Goal: Complete application form

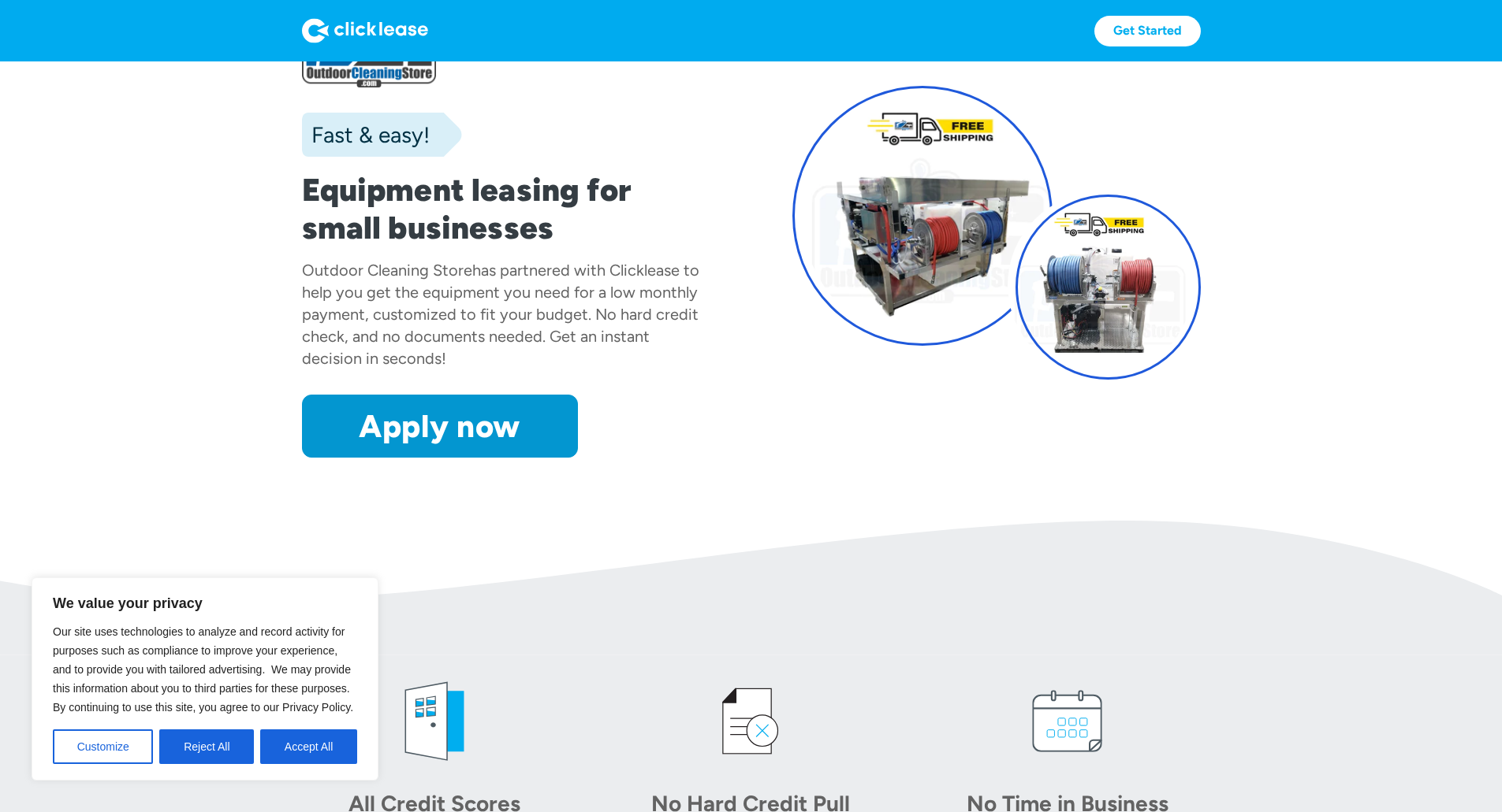
scroll to position [237, 0]
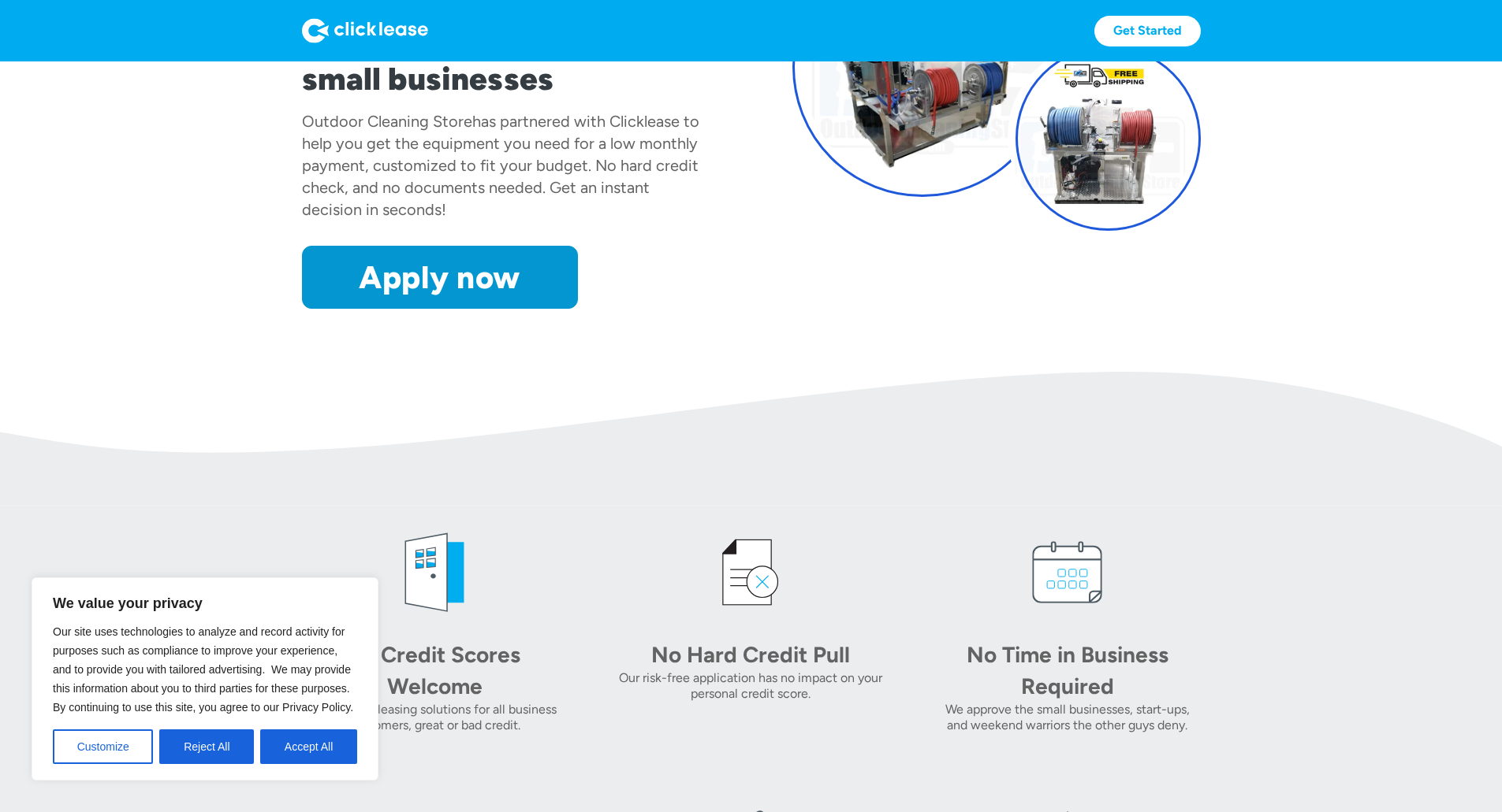
click at [222, 734] on button "Reject All" at bounding box center [207, 747] width 95 height 35
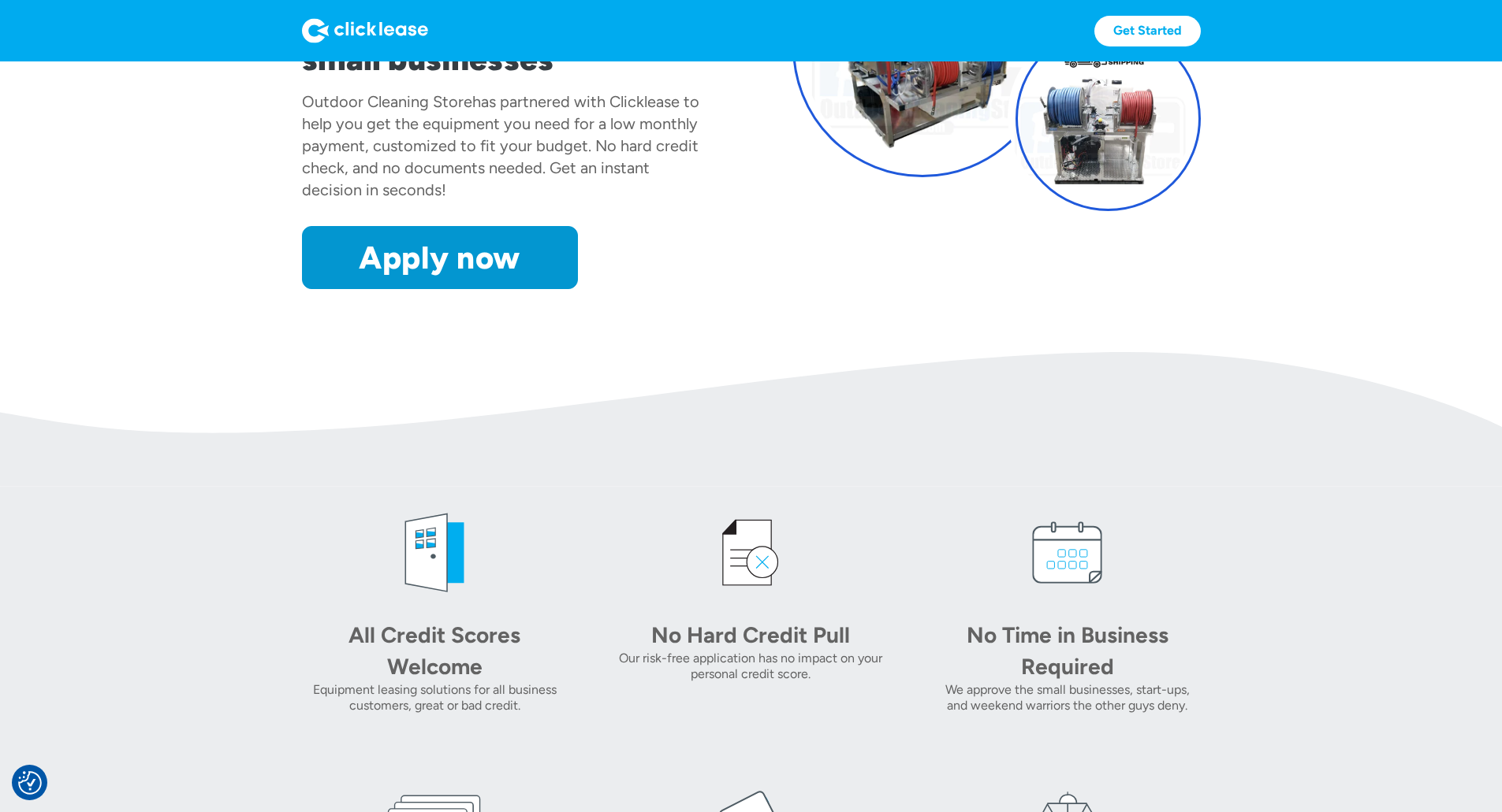
scroll to position [157, 0]
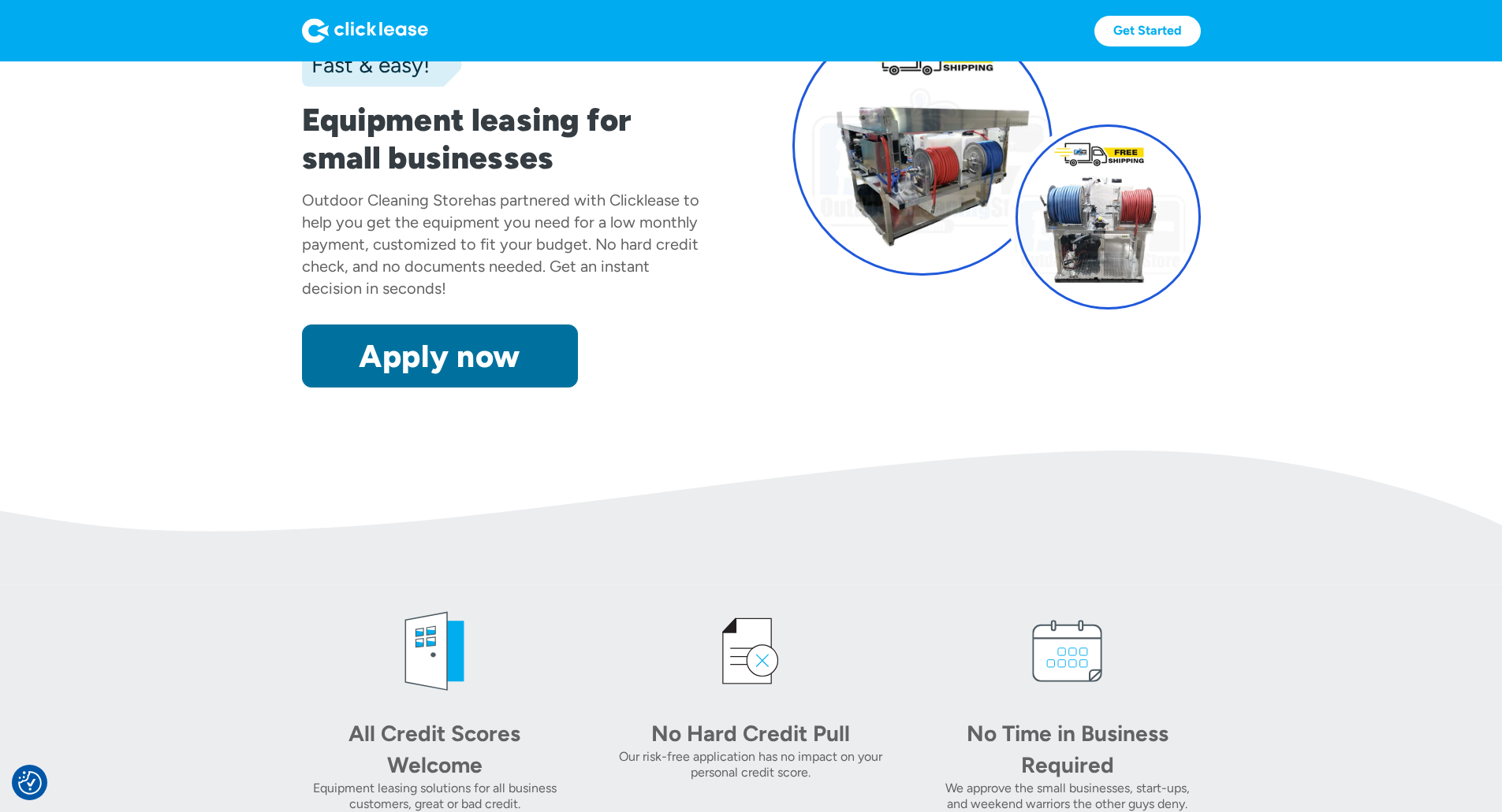
click at [339, 388] on link "Apply now" at bounding box center [440, 356] width 276 height 63
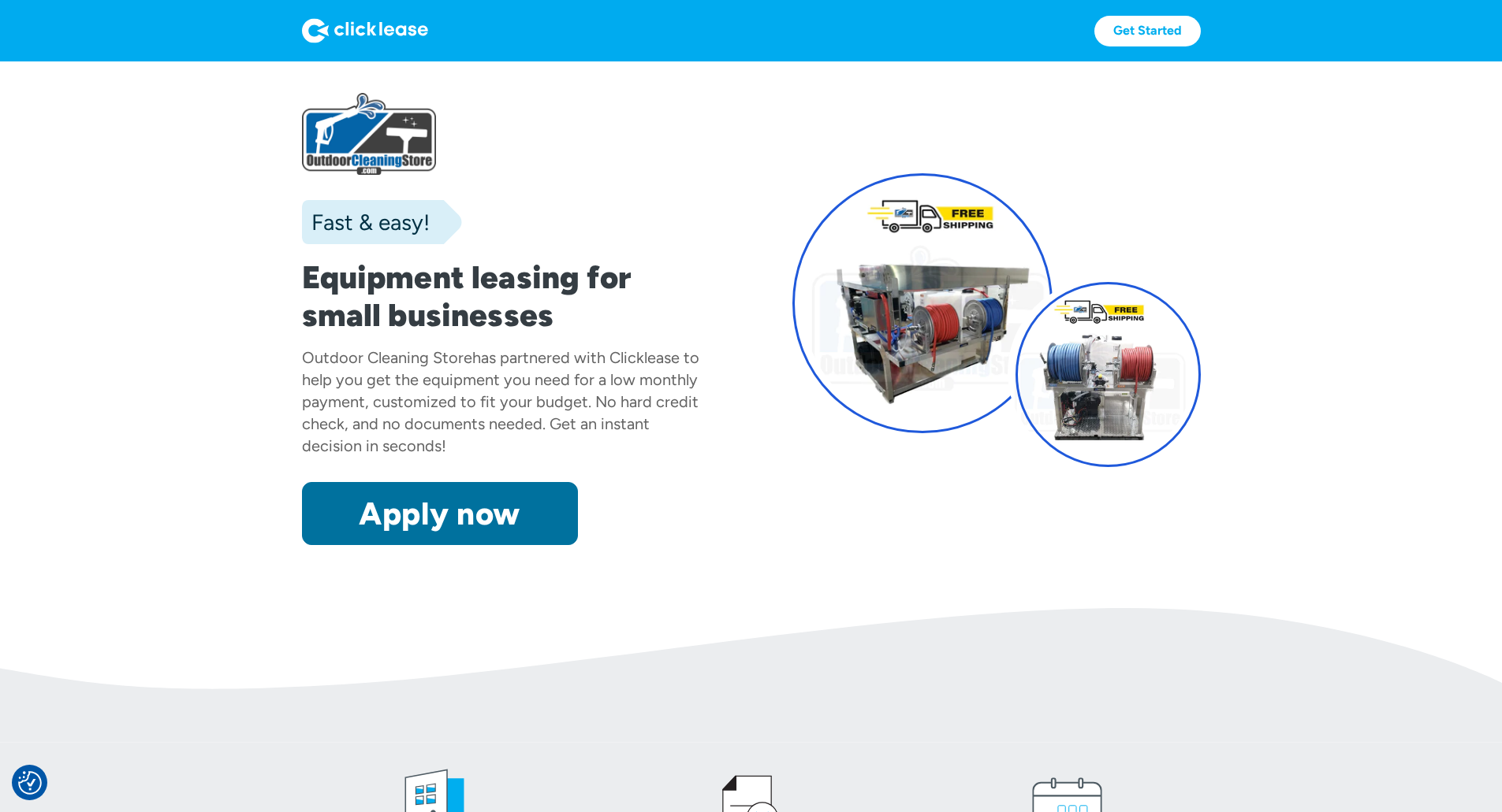
click at [302, 545] on link "Apply now" at bounding box center [440, 513] width 276 height 63
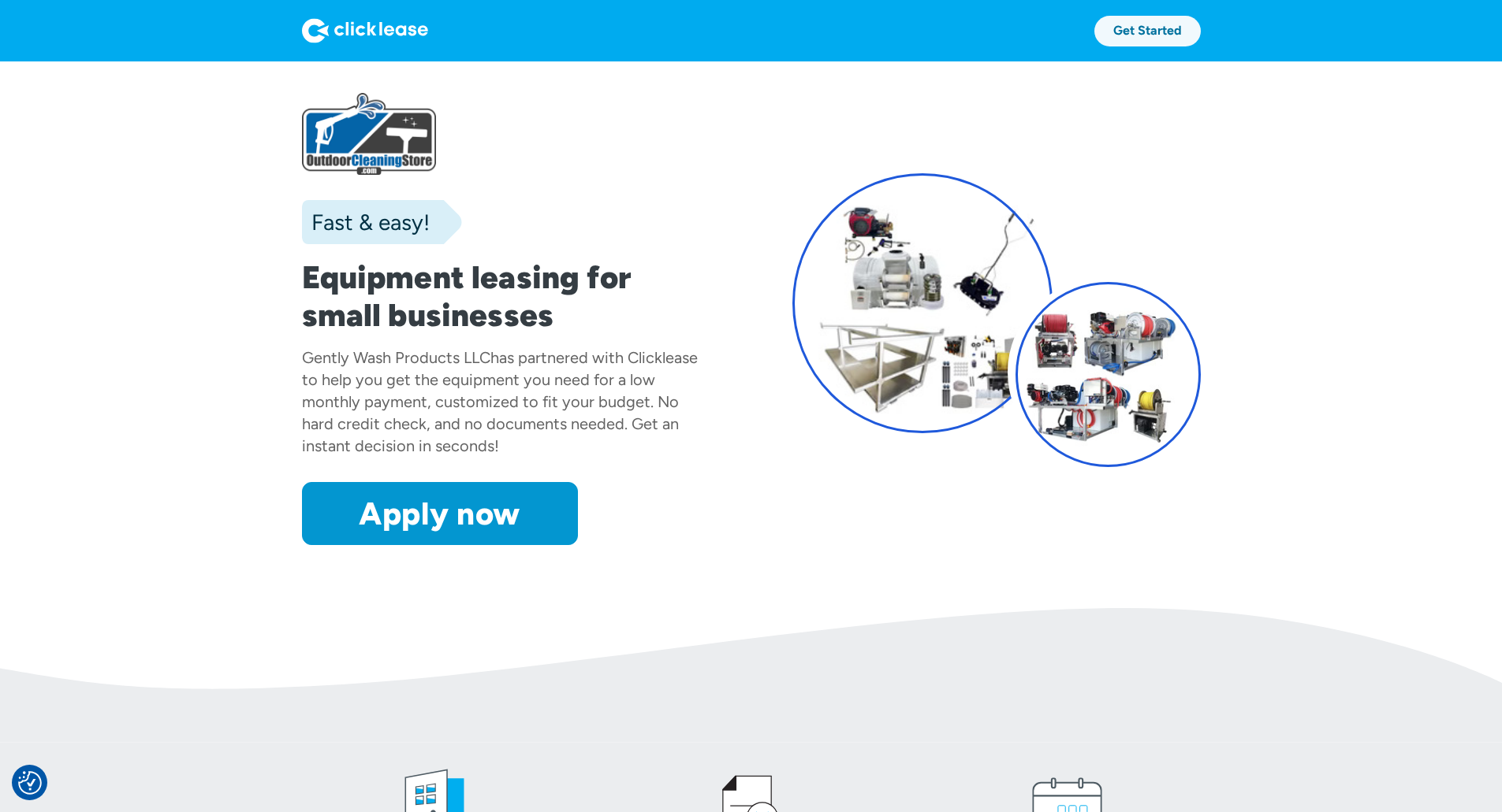
click at [1201, 28] on link "Get Started" at bounding box center [1148, 31] width 107 height 31
